Goal: Task Accomplishment & Management: Manage account settings

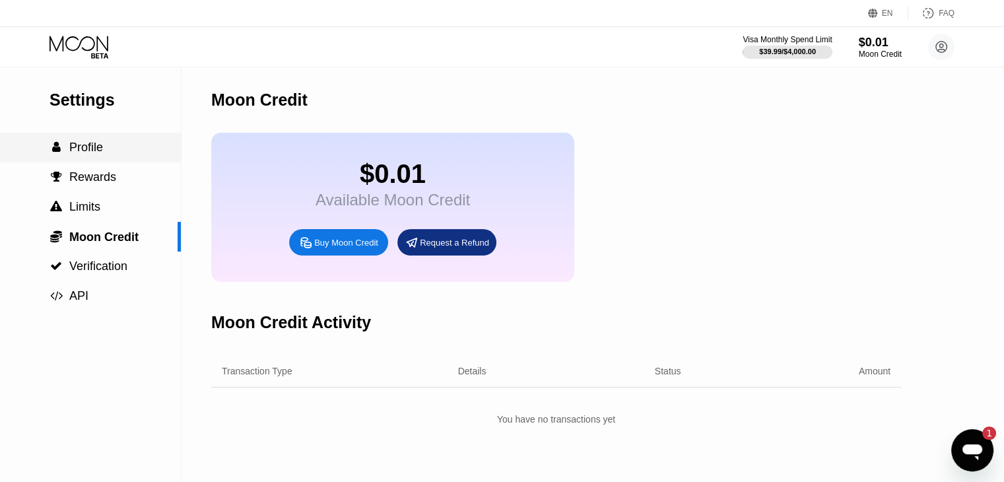
click at [98, 137] on div " Profile" at bounding box center [90, 148] width 181 height 30
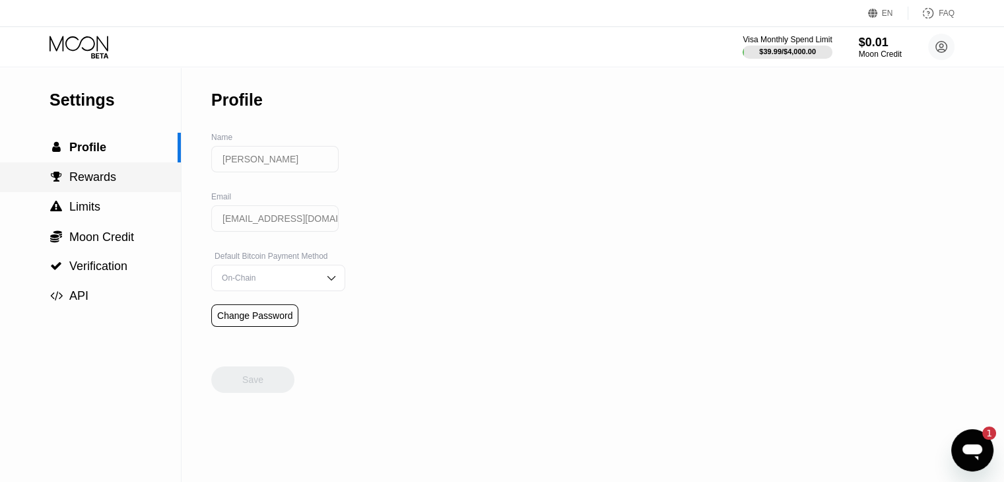
click at [78, 172] on div " Rewards" at bounding box center [90, 177] width 181 height 30
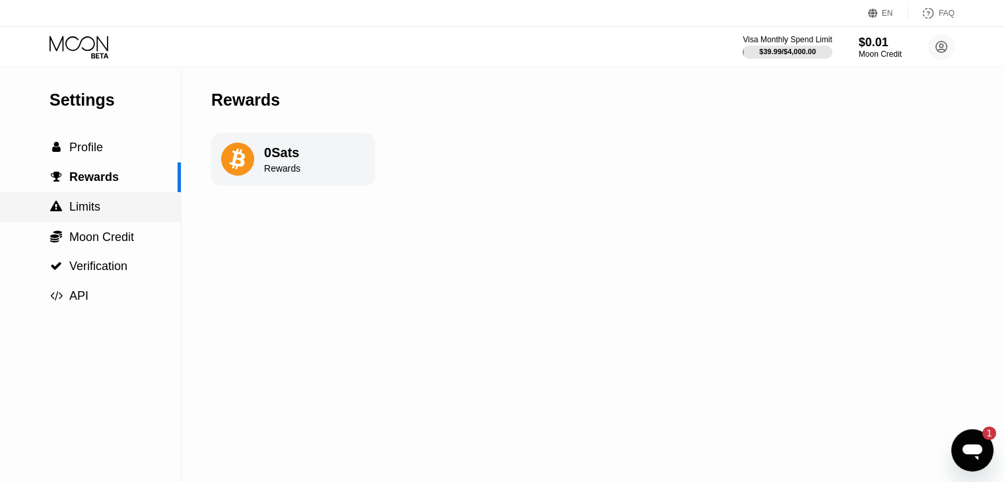
click at [86, 211] on span "Limits" at bounding box center [84, 206] width 31 height 13
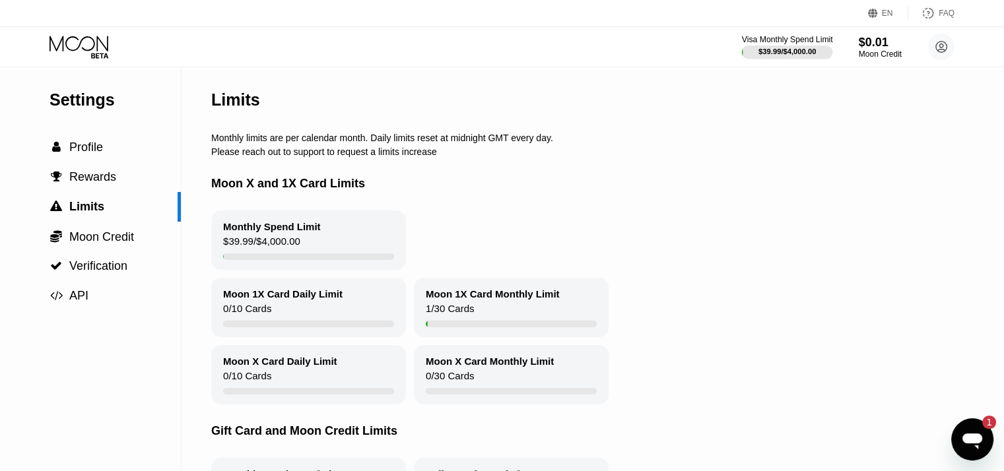
click at [753, 54] on div at bounding box center [787, 52] width 91 height 13
click at [763, 43] on div "Visa Monthly Spend Limit" at bounding box center [787, 39] width 91 height 9
click at [106, 241] on span "Moon Credit" at bounding box center [101, 236] width 65 height 13
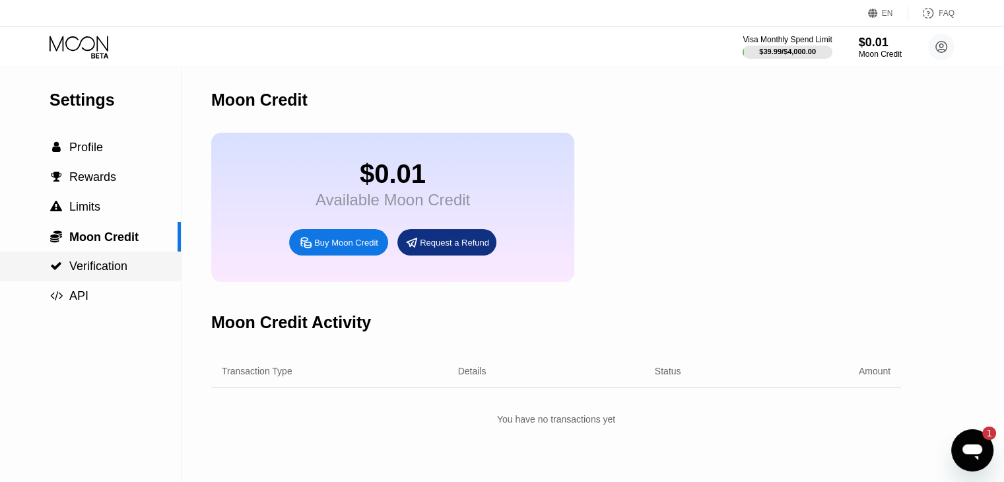
click at [101, 265] on span "Verification" at bounding box center [98, 265] width 58 height 13
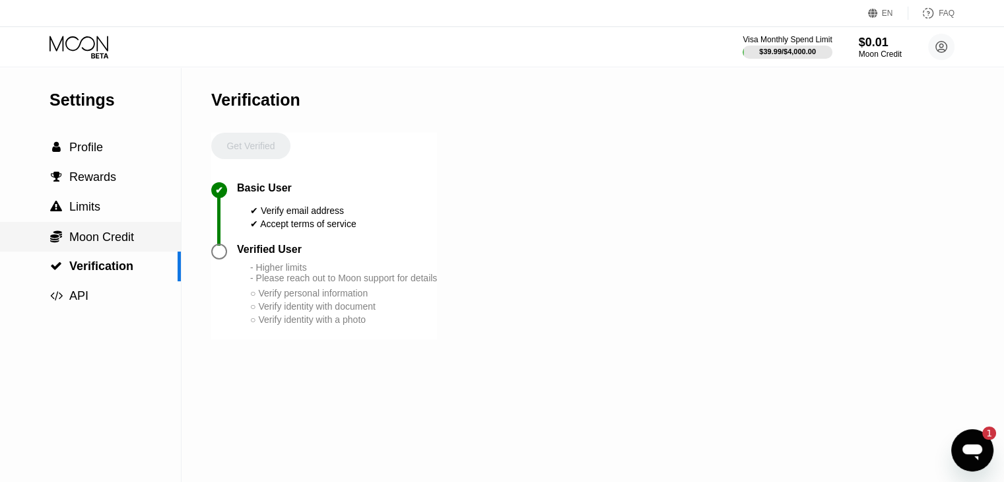
click at [97, 243] on span "Moon Credit" at bounding box center [101, 236] width 65 height 13
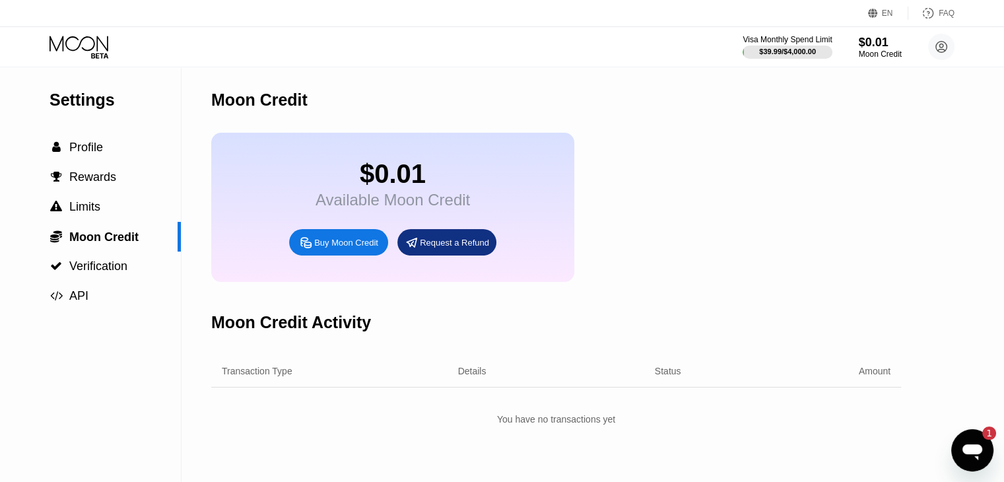
click at [113, 106] on div "Settings" at bounding box center [114, 99] width 131 height 19
click at [936, 50] on circle at bounding box center [941, 47] width 26 height 26
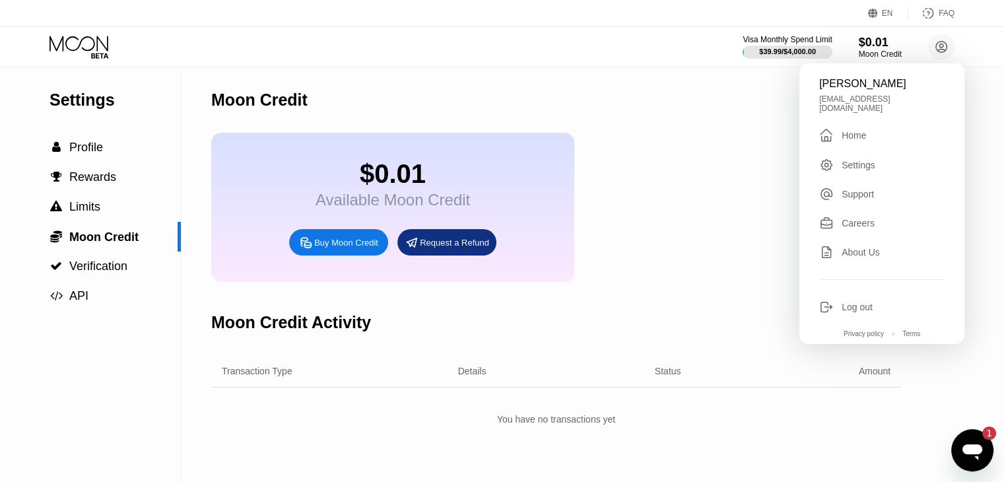
click at [847, 131] on div "Home" at bounding box center [853, 135] width 24 height 11
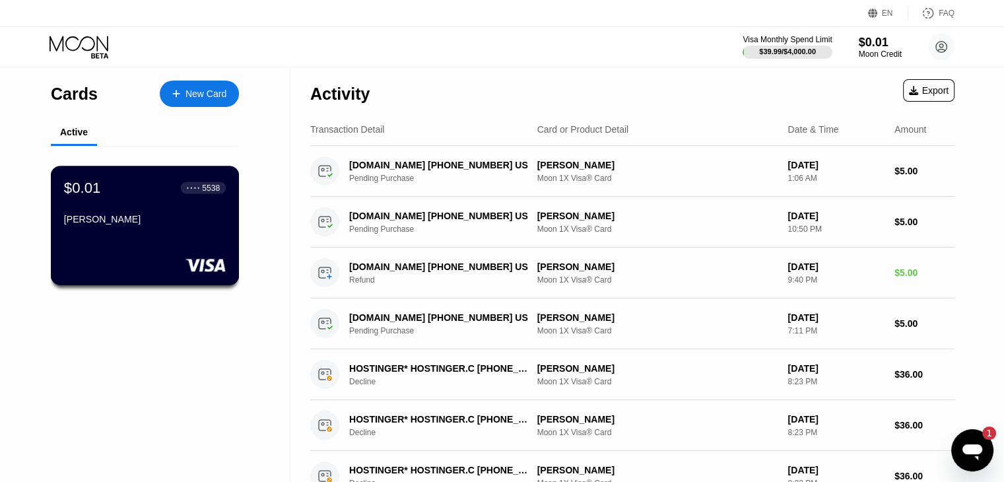
click at [129, 222] on div "[PERSON_NAME]" at bounding box center [145, 219] width 162 height 11
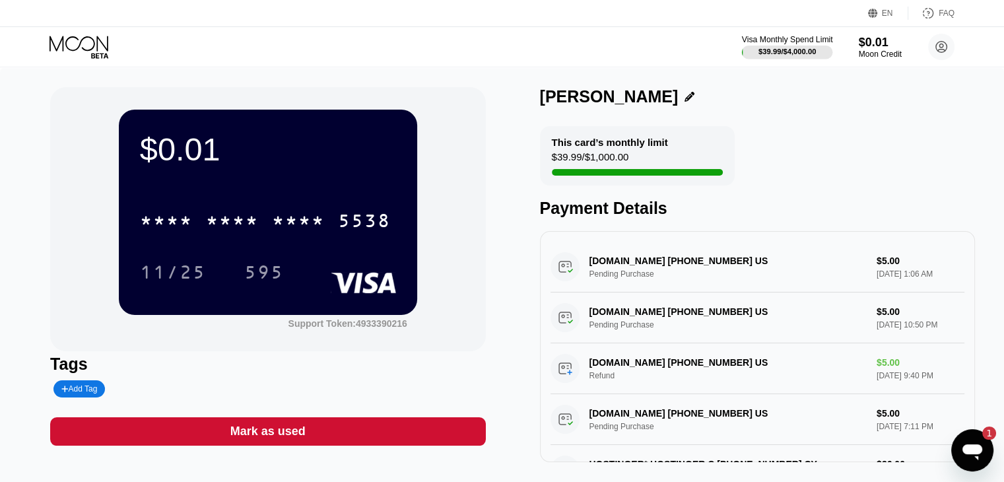
click at [779, 51] on div "$39.99 / $4,000.00" at bounding box center [786, 52] width 57 height 8
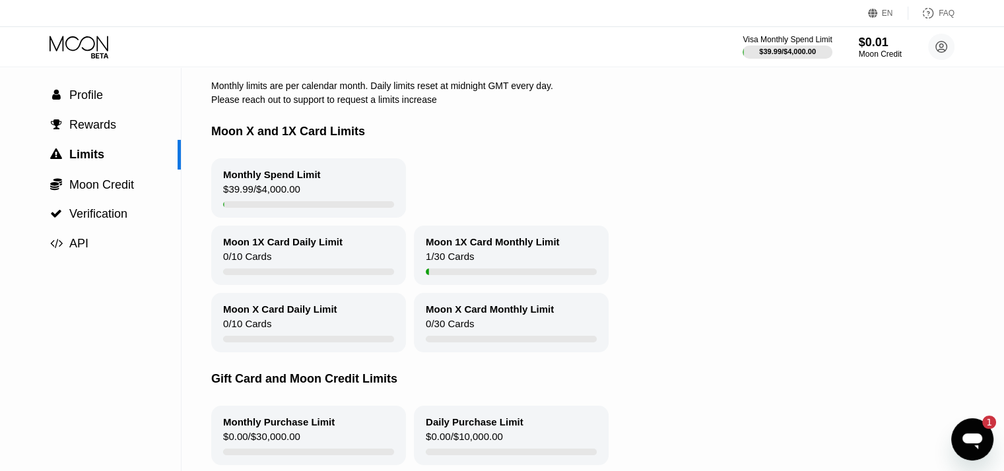
scroll to position [66, 0]
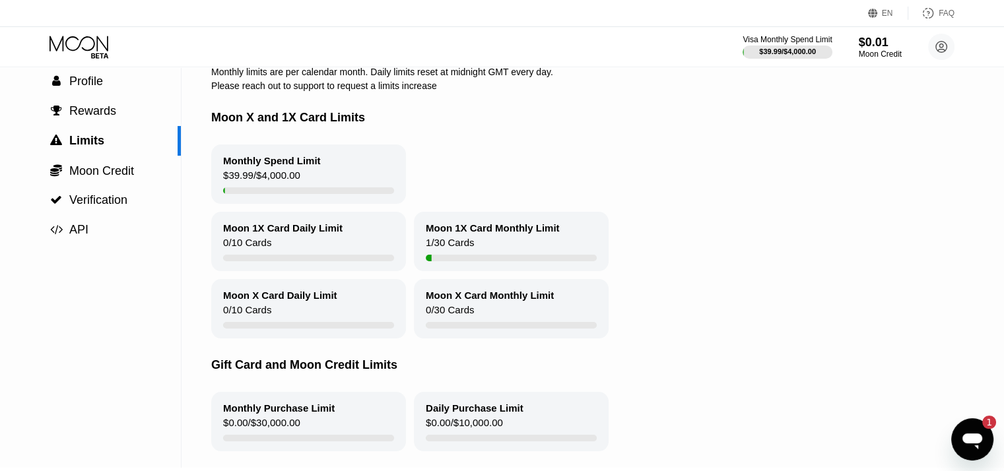
drag, startPoint x: 222, startPoint y: 236, endPoint x: 307, endPoint y: 253, distance: 87.0
click at [307, 253] on div "Moon 1X Card Daily Limit 0 / 10 Cards" at bounding box center [308, 241] width 195 height 59
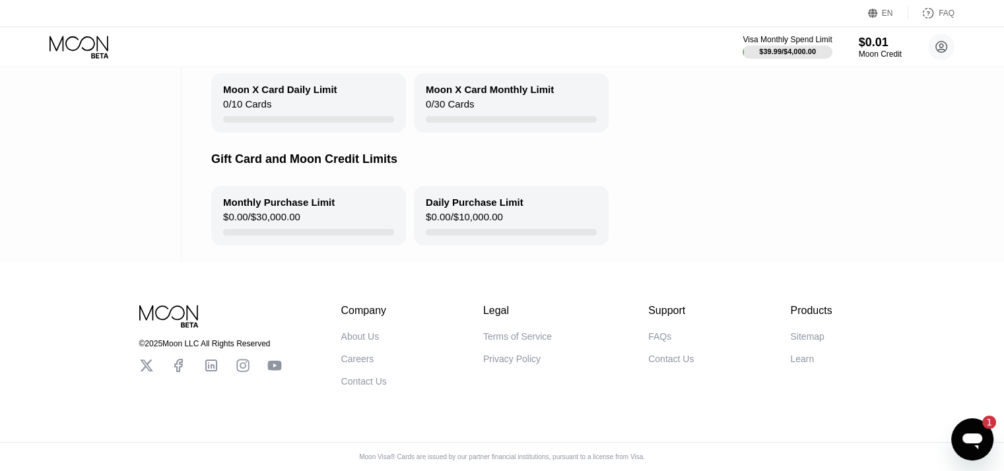
scroll to position [26, 0]
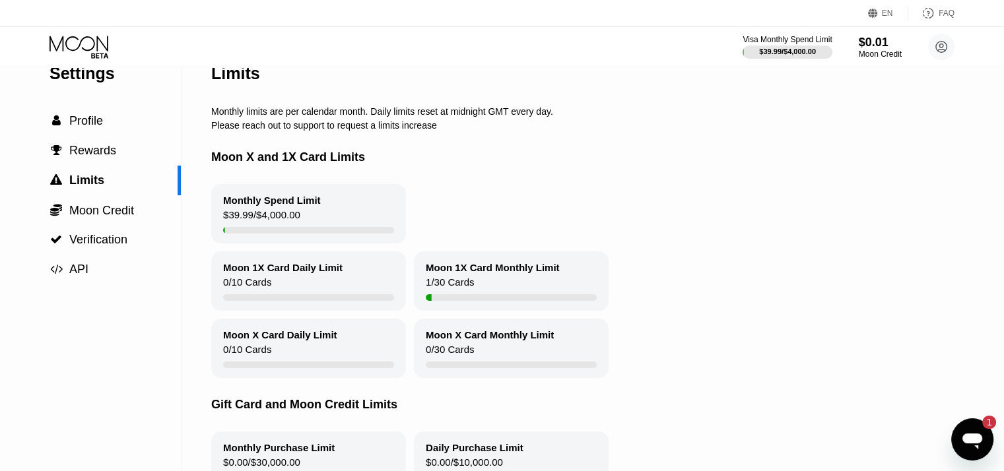
click at [496, 285] on div "Moon 1X Card Monthly Limit 1 / 30 Cards" at bounding box center [511, 280] width 195 height 59
click at [879, 48] on div "$0.01" at bounding box center [880, 42] width 44 height 14
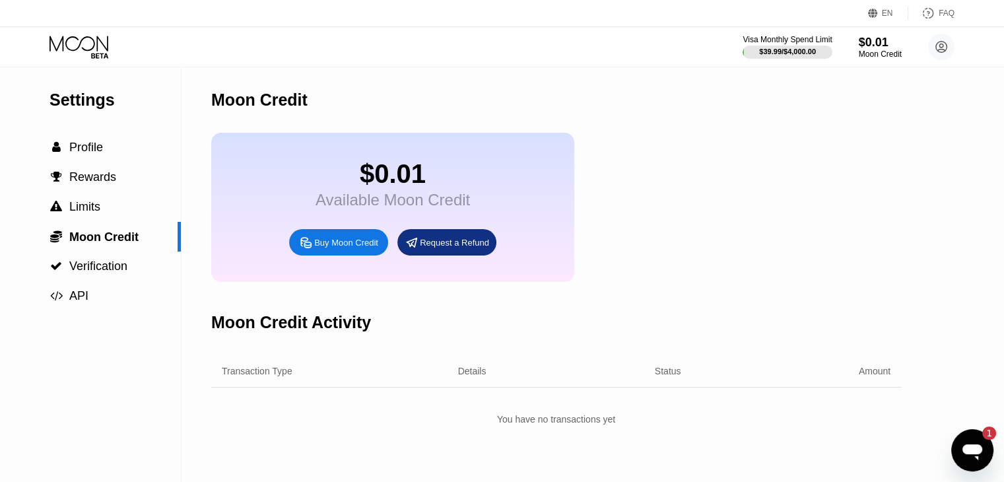
click at [340, 248] on div "Buy Moon Credit" at bounding box center [346, 242] width 64 height 11
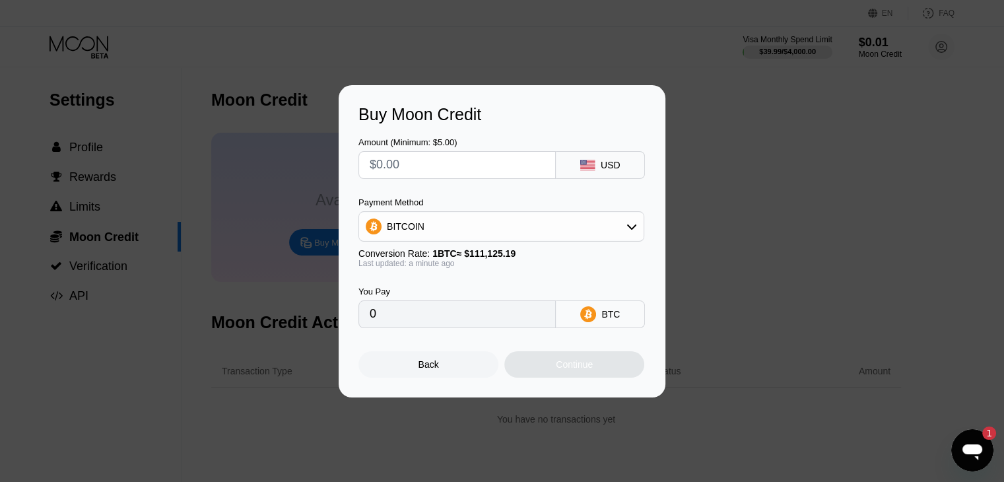
drag, startPoint x: 891, startPoint y: 277, endPoint x: 837, endPoint y: 245, distance: 63.0
click at [891, 273] on div "Buy Moon Credit Amount (Minimum: $5.00) USD Payment Method BITCOIN Conversion R…" at bounding box center [502, 241] width 1004 height 312
drag, startPoint x: 410, startPoint y: 373, endPoint x: 605, endPoint y: 358, distance: 195.2
click at [411, 373] on div "Back" at bounding box center [428, 364] width 140 height 26
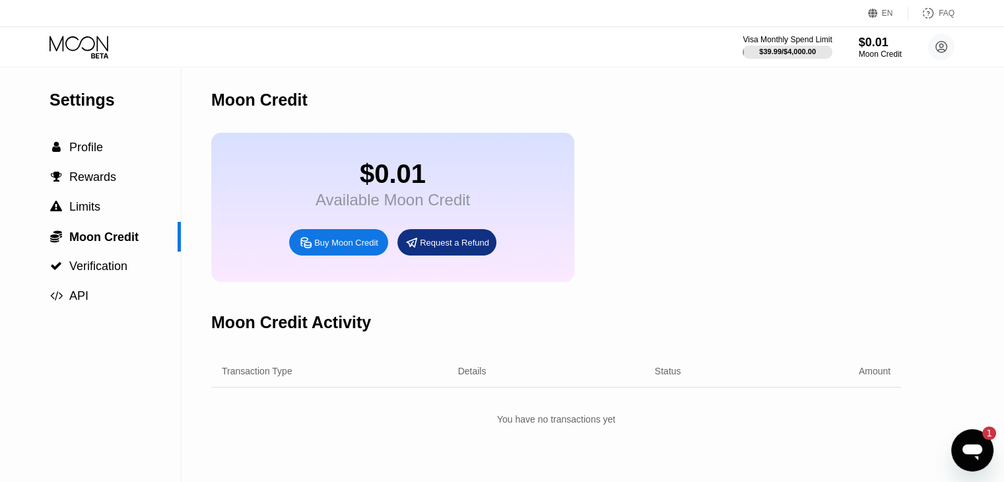
click at [697, 208] on div "$0.01 Available Moon Credit Buy Moon Credit Request a Refund" at bounding box center [556, 207] width 690 height 149
